Goal: Task Accomplishment & Management: Complete application form

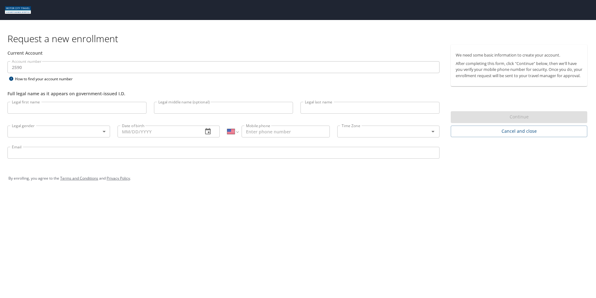
select select "US"
click at [33, 104] on input "Legal first name" at bounding box center [76, 108] width 139 height 12
type input "[PERSON_NAME]"
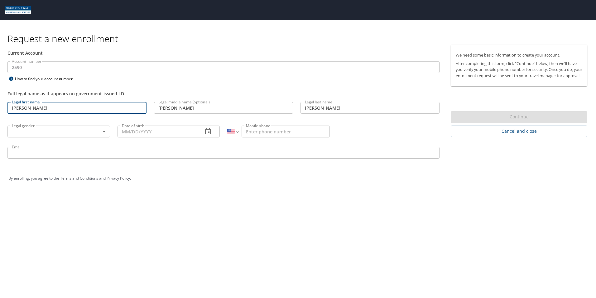
type input "[DATE]"
type input "[PHONE_NUMBER]"
type input "[EMAIL_ADDRESS][DOMAIN_NAME]"
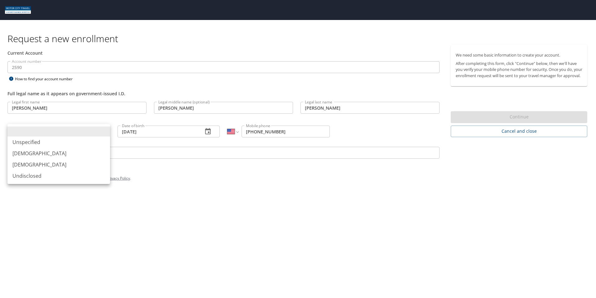
click at [37, 131] on body "Request a new enrollment Current Account Account number 2590 Account number How…" at bounding box center [298, 149] width 596 height 298
click at [24, 165] on li "[DEMOGRAPHIC_DATA]" at bounding box center [58, 164] width 103 height 11
type input "[DEMOGRAPHIC_DATA]"
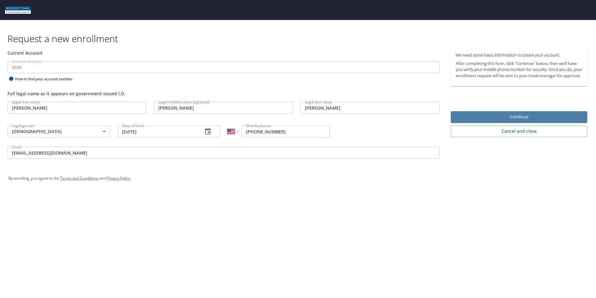
click at [520, 121] on span "Continue" at bounding box center [519, 117] width 127 height 8
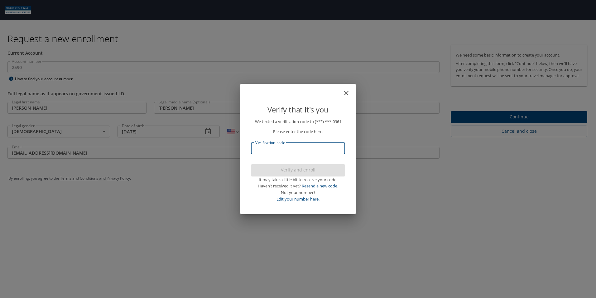
click at [284, 151] on input "Verification code" at bounding box center [298, 148] width 94 height 12
type input "4"
type input "168948"
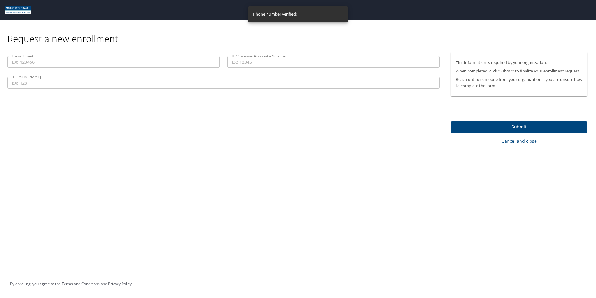
click at [263, 63] on input "HR Gateway Associate Number" at bounding box center [333, 62] width 212 height 12
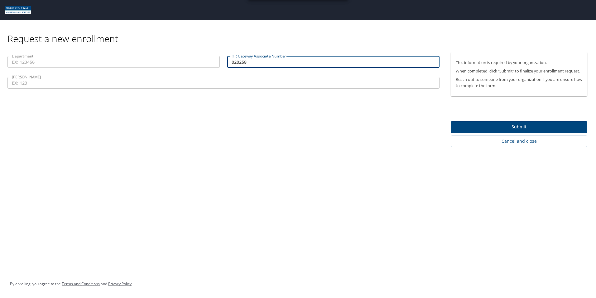
type input "020258"
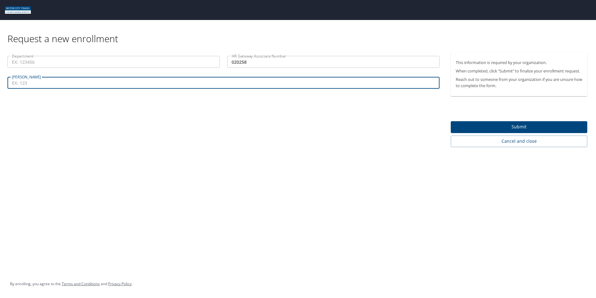
click at [209, 83] on input "[PERSON_NAME]" at bounding box center [223, 83] width 432 height 12
type input "551"
click at [61, 63] on input "Department" at bounding box center [113, 62] width 212 height 12
